Goal: Book appointment/travel/reservation

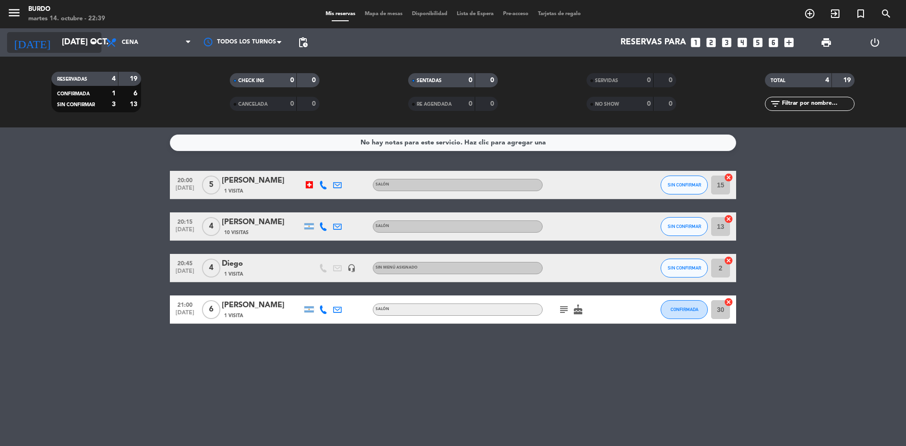
click at [77, 37] on input "[DATE] oct." at bounding box center [111, 42] width 109 height 19
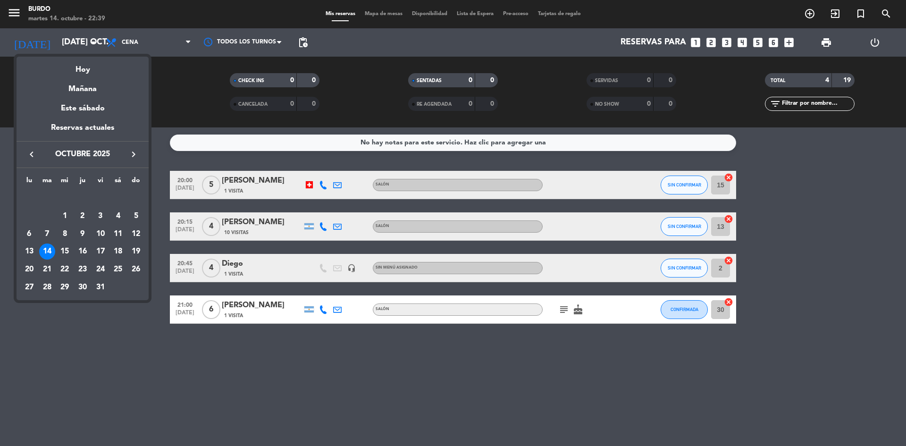
click at [61, 253] on div "15" at bounding box center [65, 252] width 16 height 16
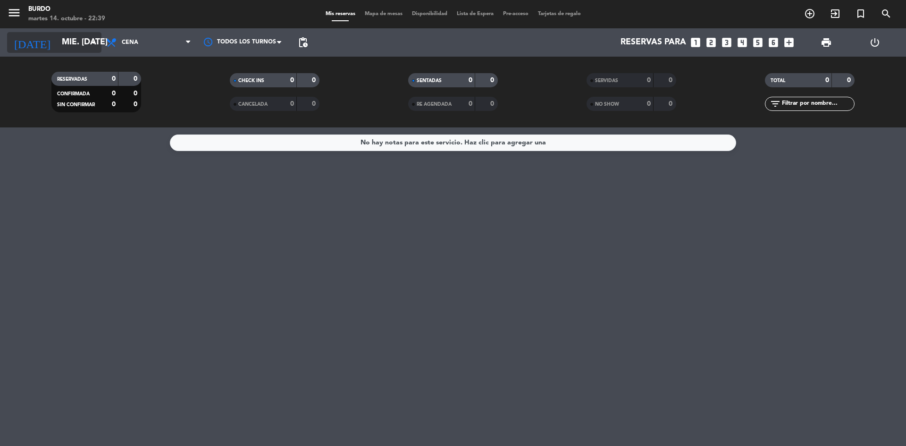
click at [76, 42] on input "mié. [DATE]" at bounding box center [111, 42] width 109 height 19
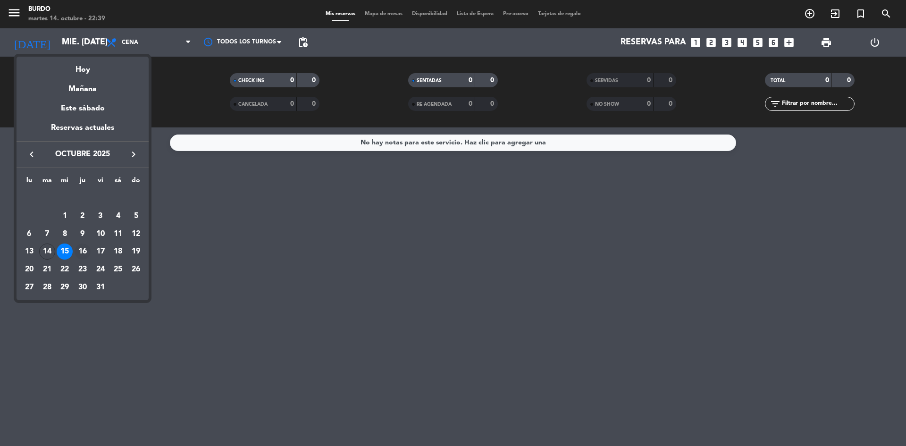
click at [85, 257] on div "16" at bounding box center [83, 252] width 16 height 16
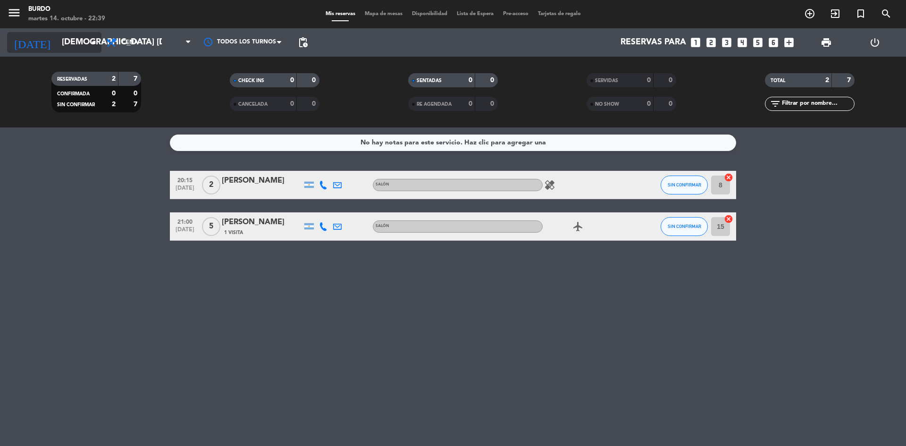
click at [57, 48] on input "[DEMOGRAPHIC_DATA] [DATE]" at bounding box center [111, 42] width 109 height 19
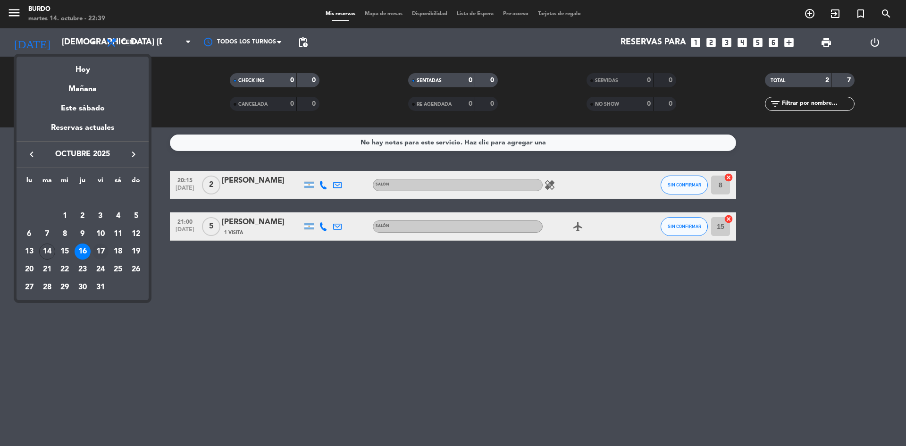
click at [101, 254] on div "17" at bounding box center [101, 252] width 16 height 16
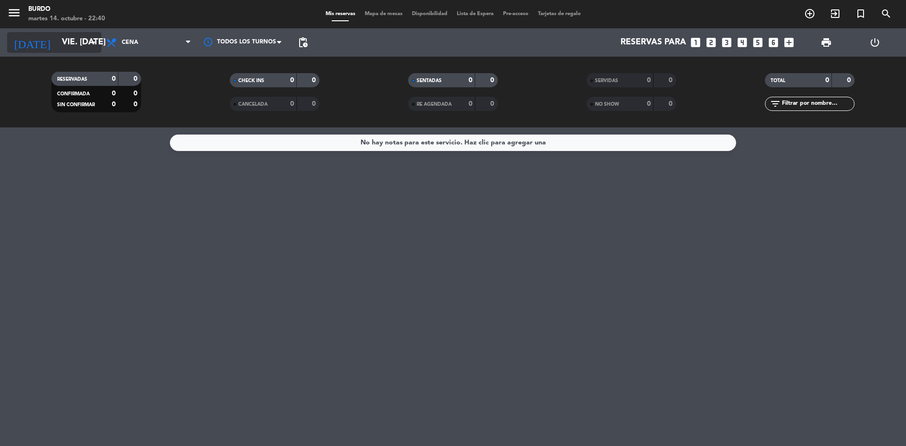
click at [79, 45] on input "vie. [DATE]" at bounding box center [111, 42] width 109 height 19
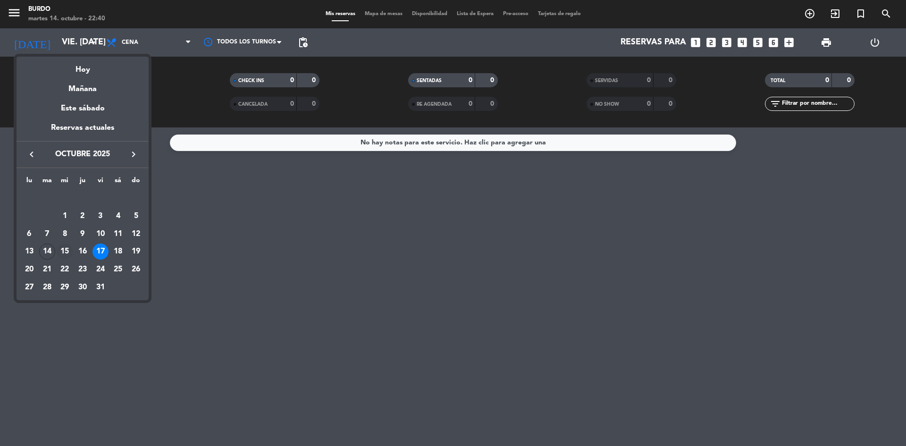
click at [63, 251] on div "15" at bounding box center [65, 252] width 16 height 16
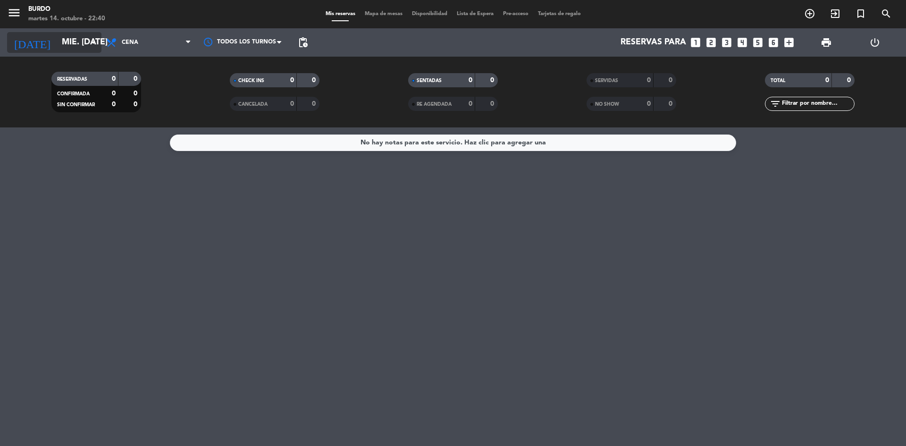
click at [57, 34] on input "mié. [DATE]" at bounding box center [111, 42] width 109 height 19
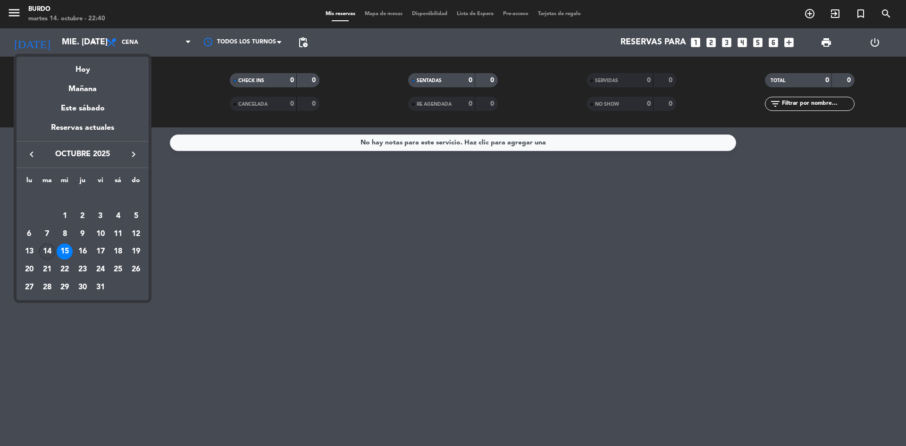
click at [49, 253] on div "14" at bounding box center [47, 252] width 16 height 16
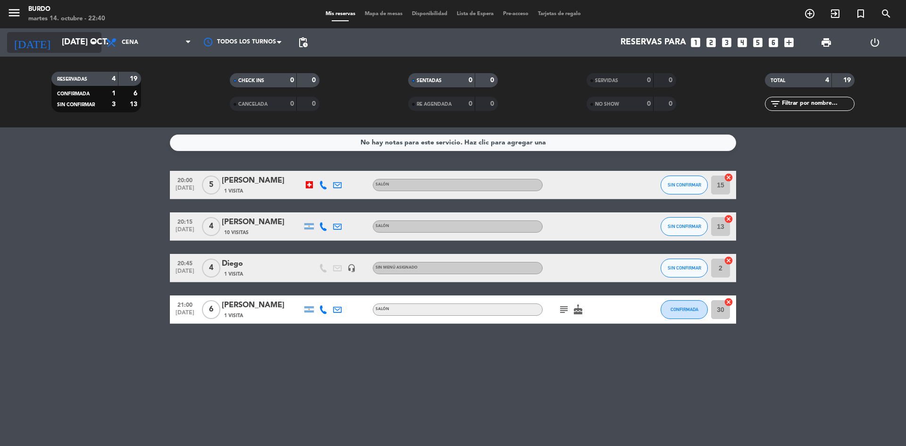
click at [66, 32] on div "[DATE] [DATE] oct. arrow_drop_down" at bounding box center [54, 42] width 94 height 21
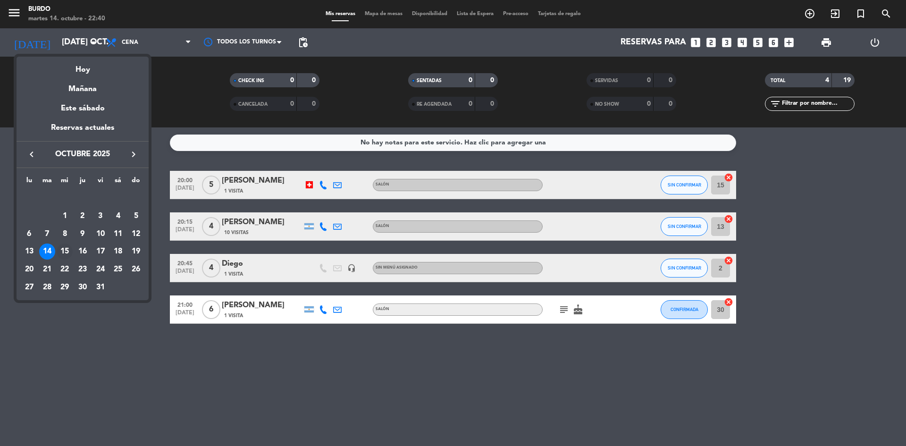
click at [67, 256] on div "15" at bounding box center [65, 252] width 16 height 16
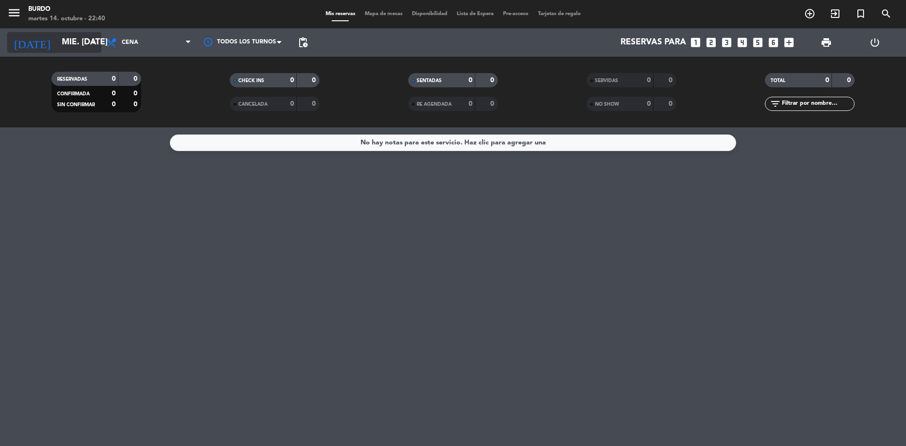
click at [76, 37] on input "mié. [DATE]" at bounding box center [111, 42] width 109 height 19
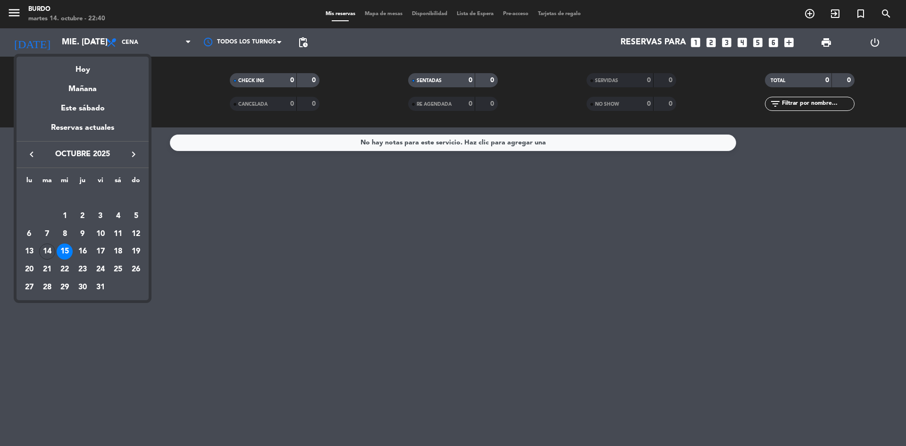
click at [84, 254] on div "16" at bounding box center [83, 252] width 16 height 16
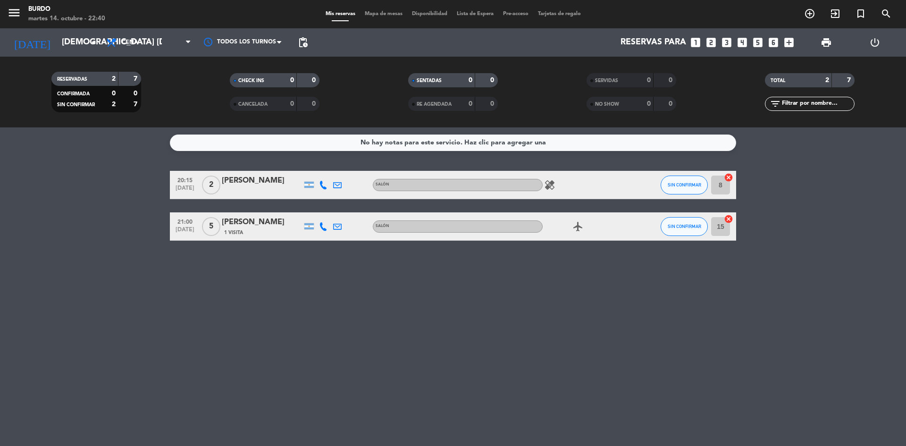
click at [105, 76] on div "2" at bounding box center [106, 79] width 19 height 11
click at [84, 36] on input "[DEMOGRAPHIC_DATA] [DATE]" at bounding box center [111, 42] width 109 height 19
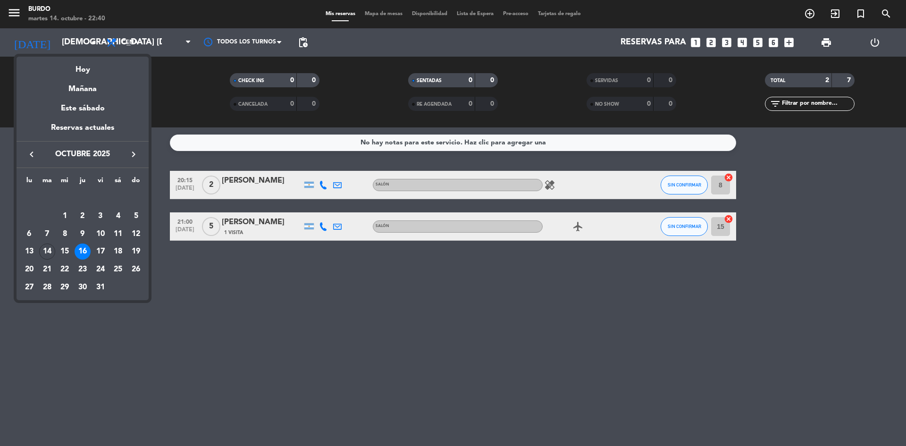
click at [99, 253] on div "17" at bounding box center [101, 252] width 16 height 16
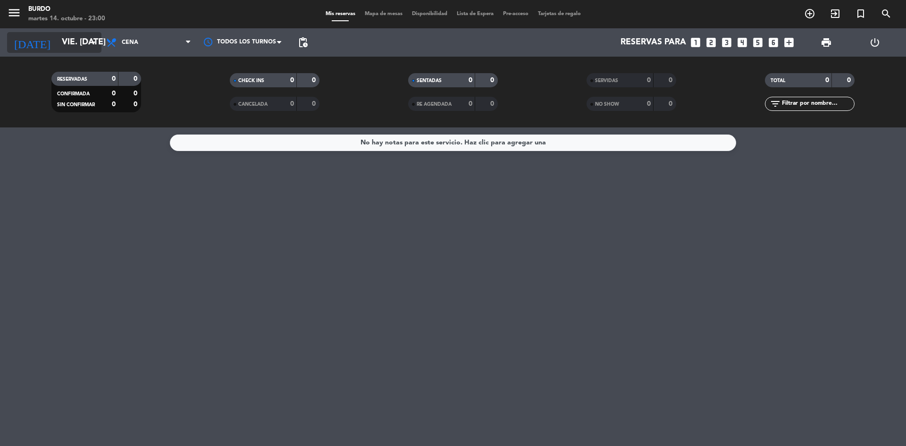
click at [69, 47] on input "vie. [DATE]" at bounding box center [111, 42] width 109 height 19
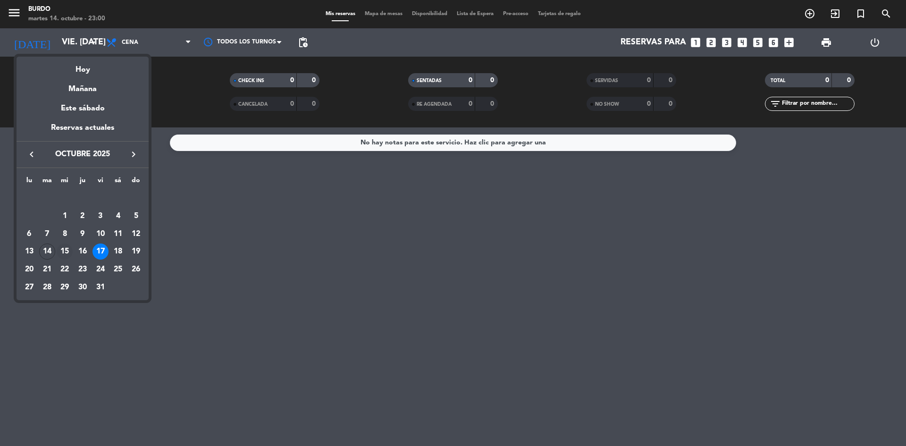
click at [62, 251] on div "15" at bounding box center [65, 252] width 16 height 16
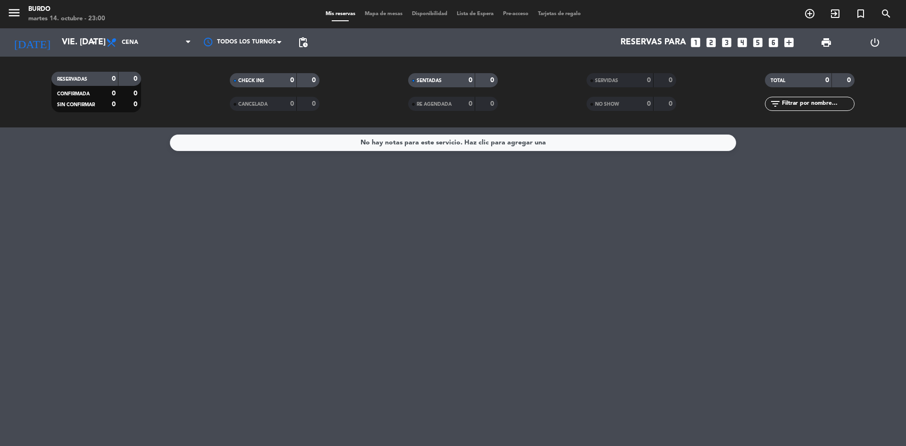
type input "mié. [DATE]"
click at [707, 44] on icon "looks_two" at bounding box center [711, 42] width 12 height 12
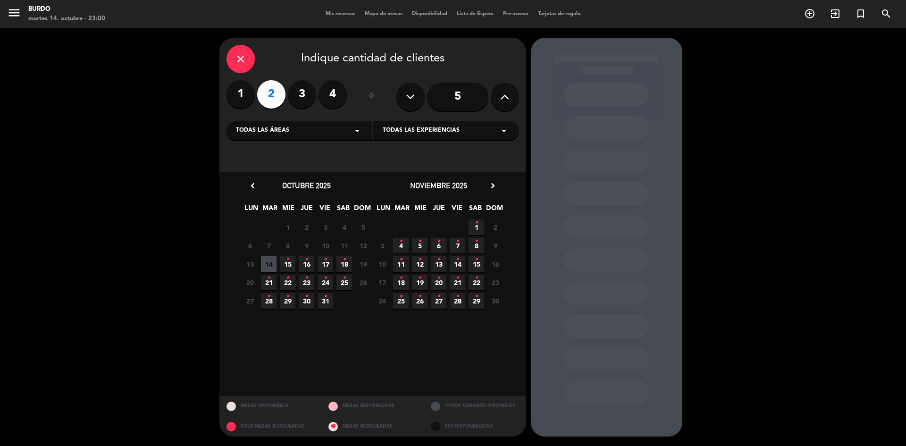
click at [286, 262] on icon "•" at bounding box center [287, 259] width 3 height 15
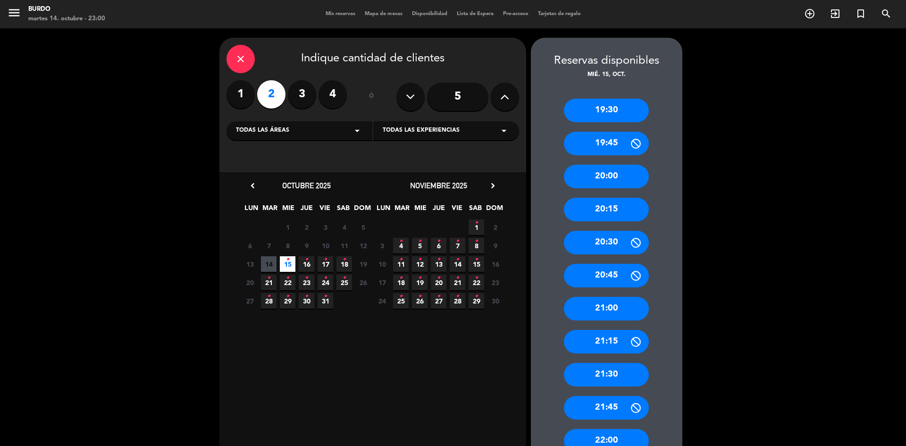
click at [612, 240] on div "20:30" at bounding box center [606, 243] width 85 height 24
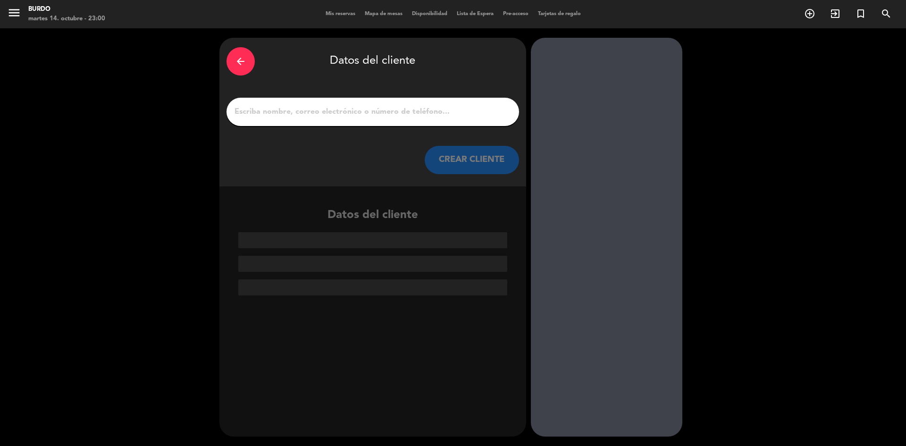
click at [288, 111] on input "1" at bounding box center [373, 111] width 278 height 13
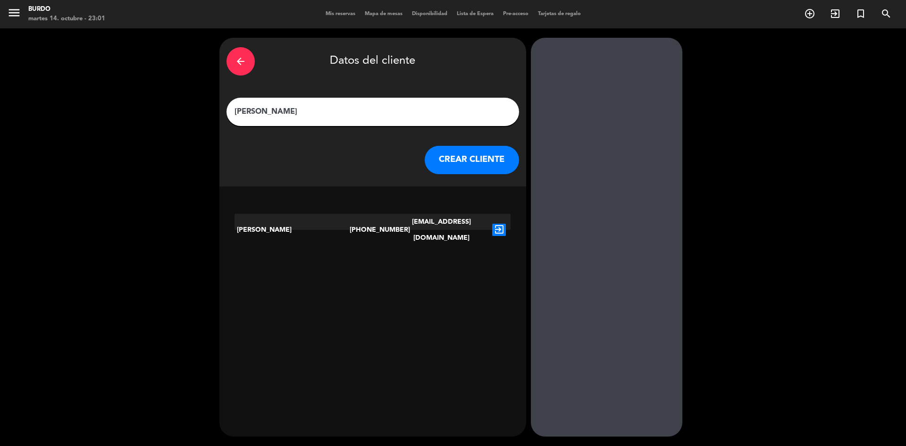
type input "[PERSON_NAME]"
click at [497, 224] on icon "exit_to_app" at bounding box center [499, 230] width 14 height 12
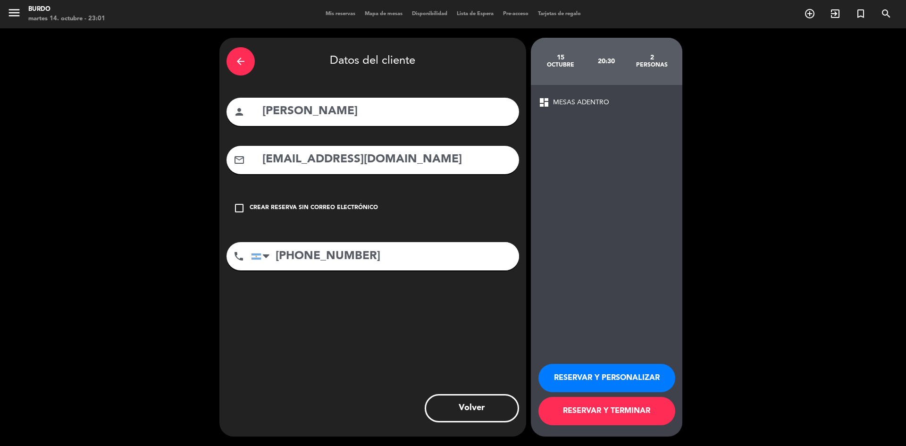
click at [608, 404] on button "RESERVAR Y TERMINAR" at bounding box center [607, 411] width 137 height 28
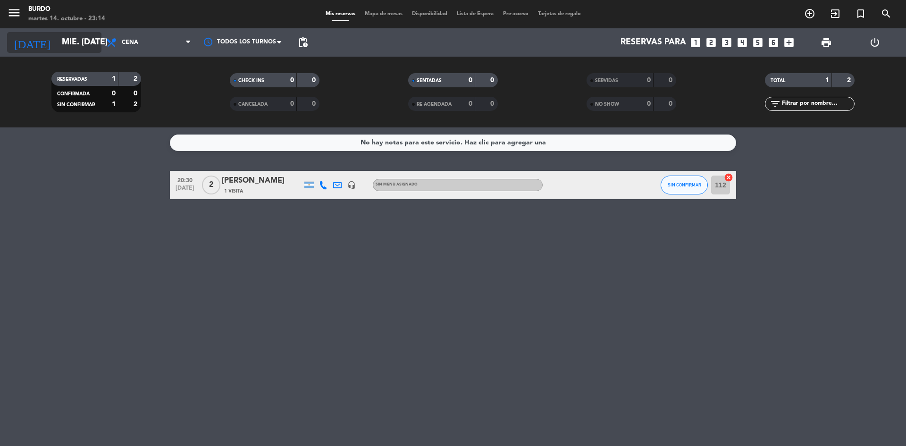
click at [78, 39] on input "mié. [DATE]" at bounding box center [111, 42] width 109 height 19
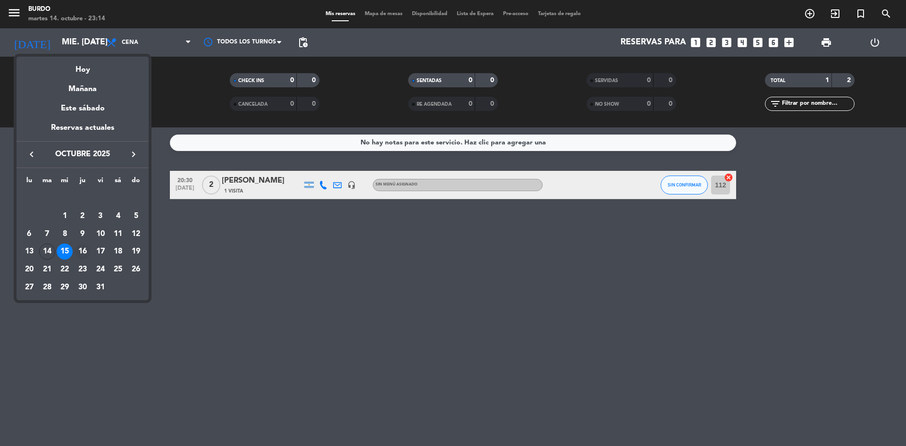
click at [85, 245] on div "16" at bounding box center [83, 252] width 16 height 16
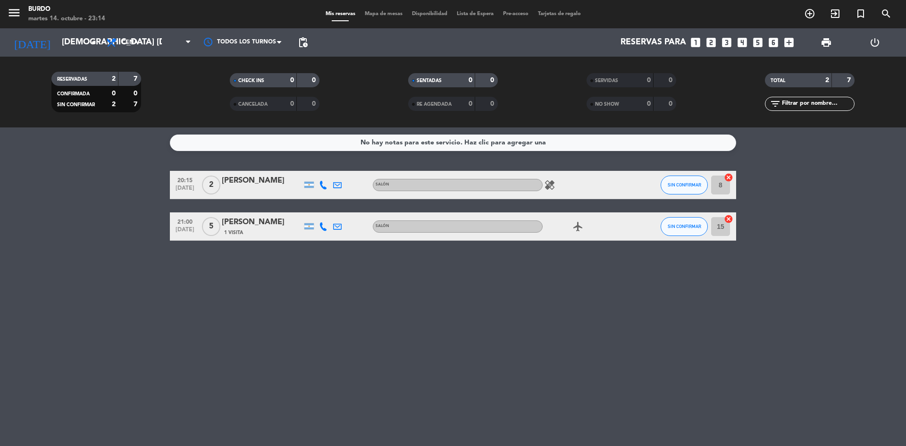
click at [551, 184] on icon "healing" at bounding box center [549, 184] width 11 height 11
click at [579, 225] on icon "airplanemode_active" at bounding box center [578, 226] width 11 height 11
click at [62, 39] on input "[DEMOGRAPHIC_DATA] [DATE]" at bounding box center [111, 42] width 109 height 19
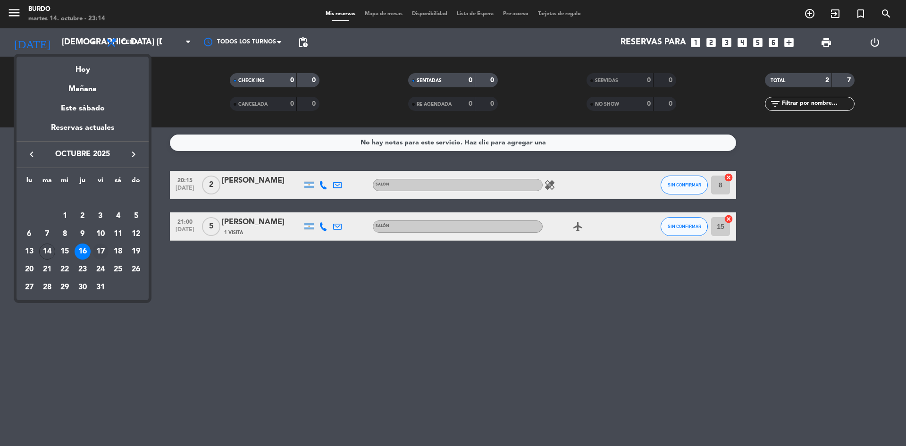
click at [98, 258] on div "17" at bounding box center [101, 252] width 16 height 16
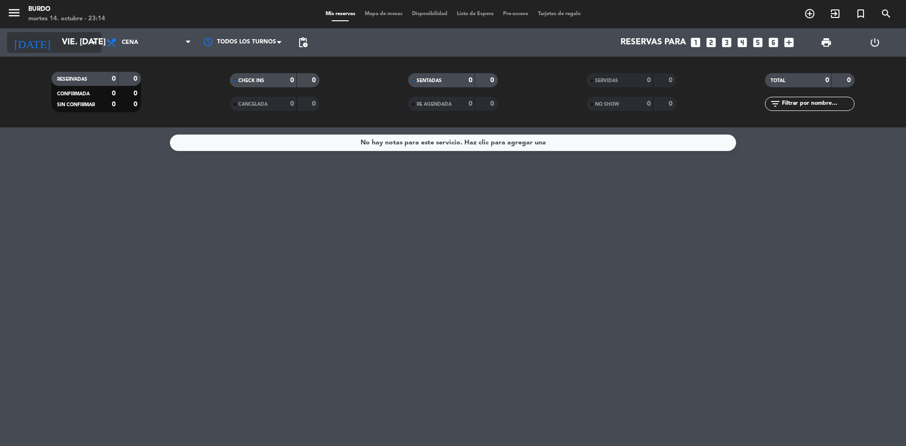
click at [70, 49] on input "vie. [DATE]" at bounding box center [111, 42] width 109 height 19
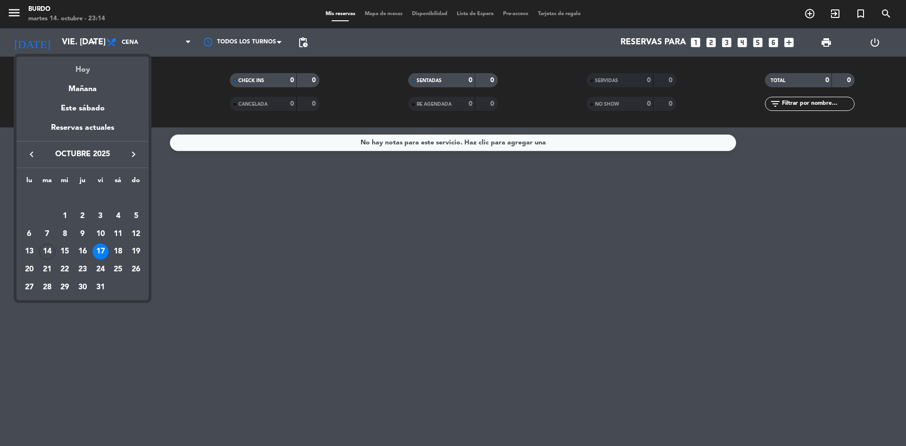
click at [75, 64] on div "Hoy" at bounding box center [83, 66] width 132 height 19
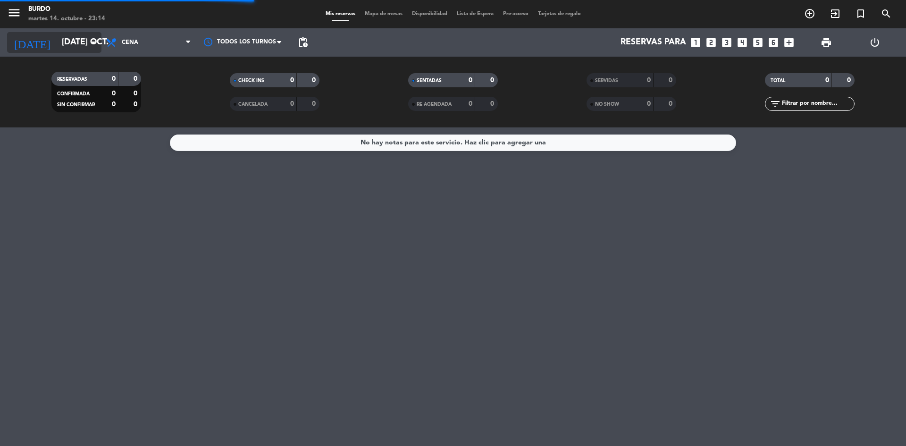
click at [72, 49] on input "[DATE] oct." at bounding box center [111, 42] width 109 height 19
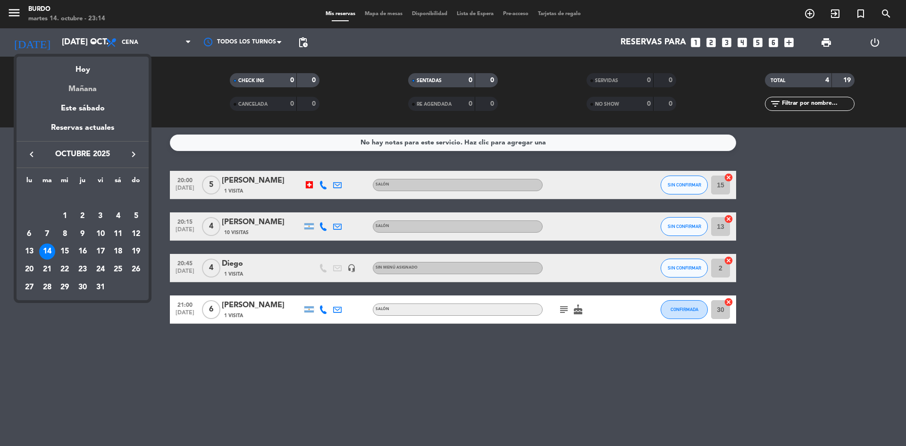
click at [92, 89] on div "Mañana" at bounding box center [83, 85] width 132 height 19
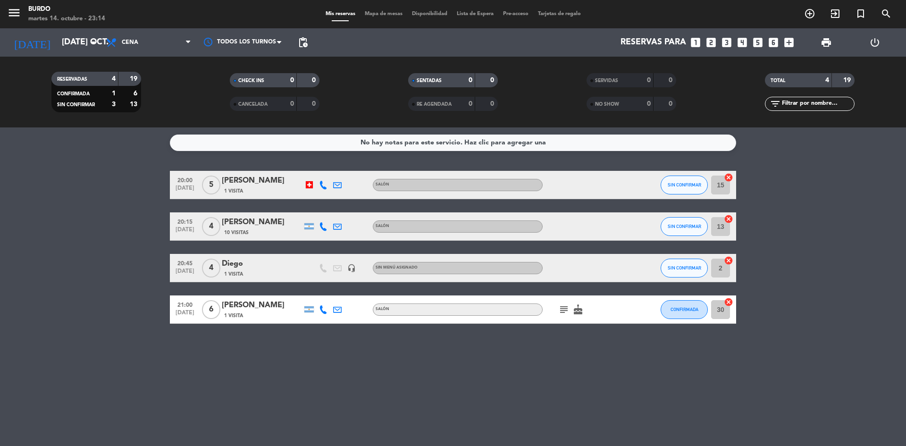
type input "mié. [DATE]"
